Goal: Navigation & Orientation: Find specific page/section

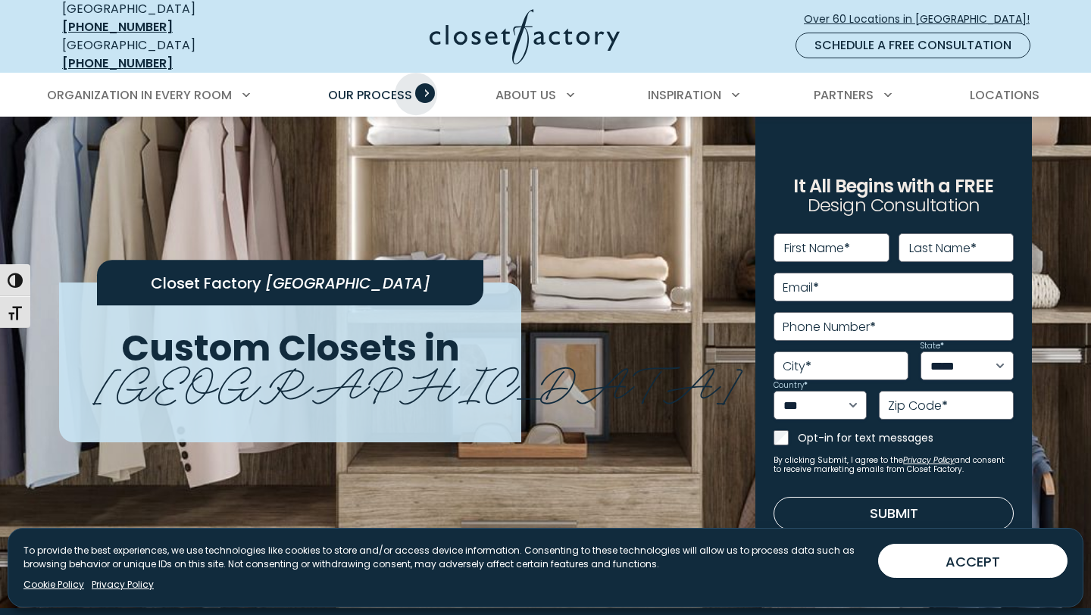
click at [421, 83] on span "Primary Menu" at bounding box center [425, 93] width 20 height 20
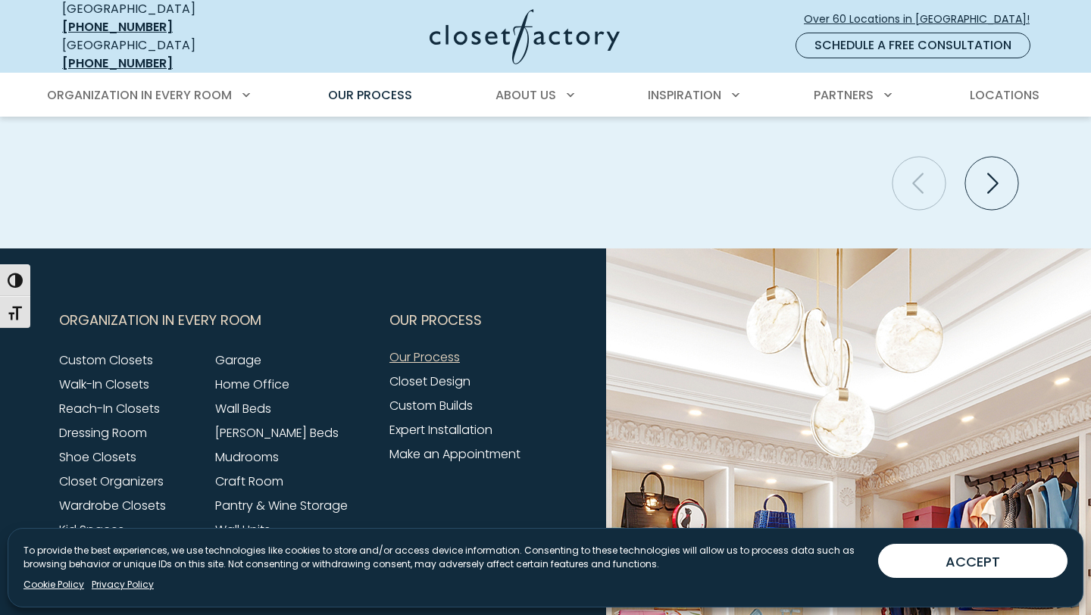
scroll to position [3534, 0]
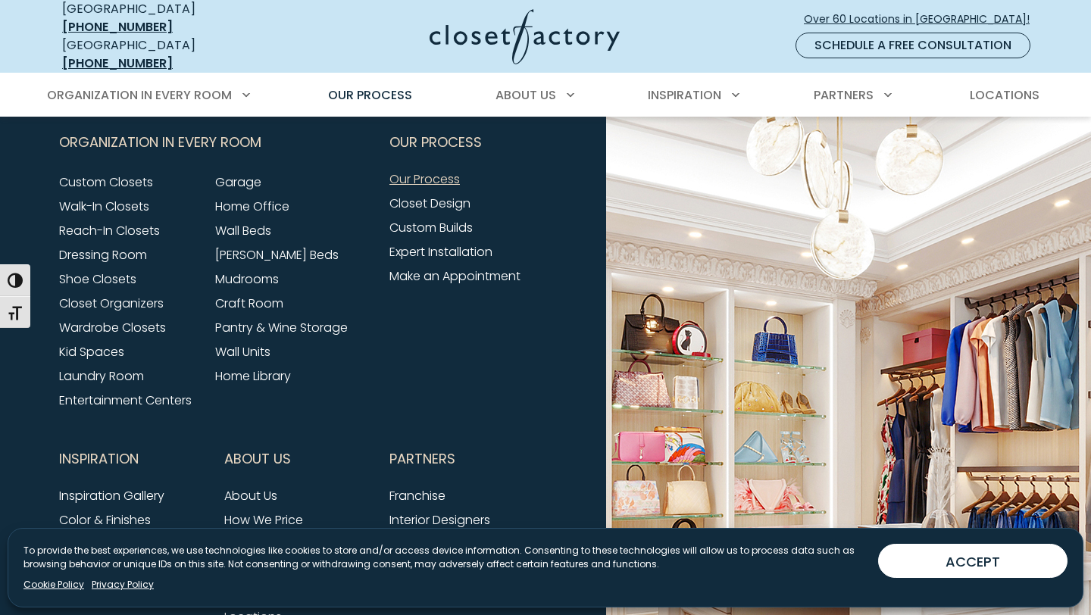
click at [550, 33] on img at bounding box center [525, 36] width 190 height 55
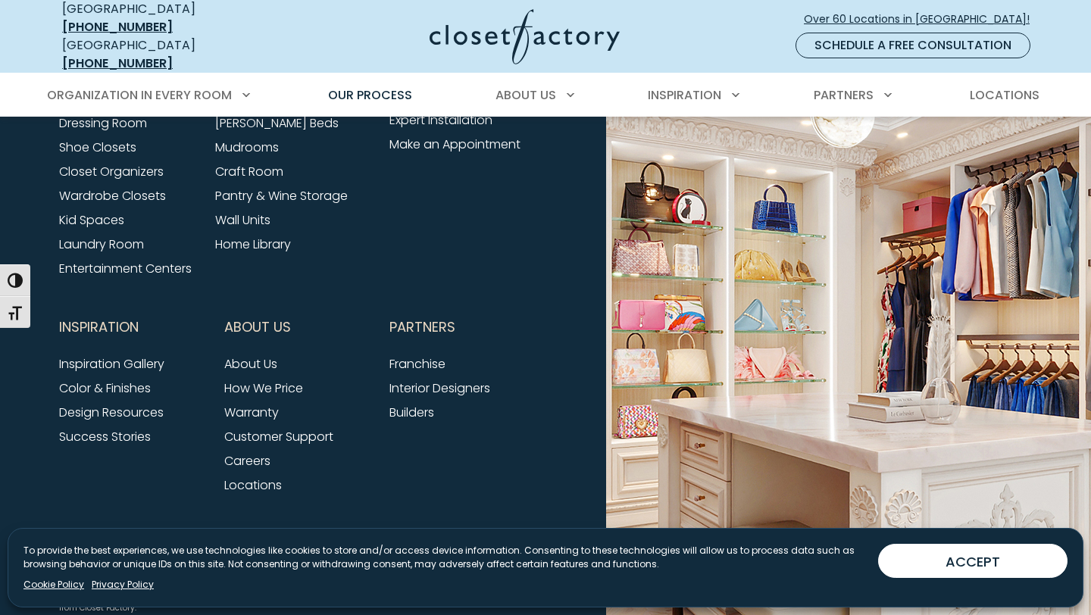
scroll to position [3771, 0]
